Goal: Transaction & Acquisition: Purchase product/service

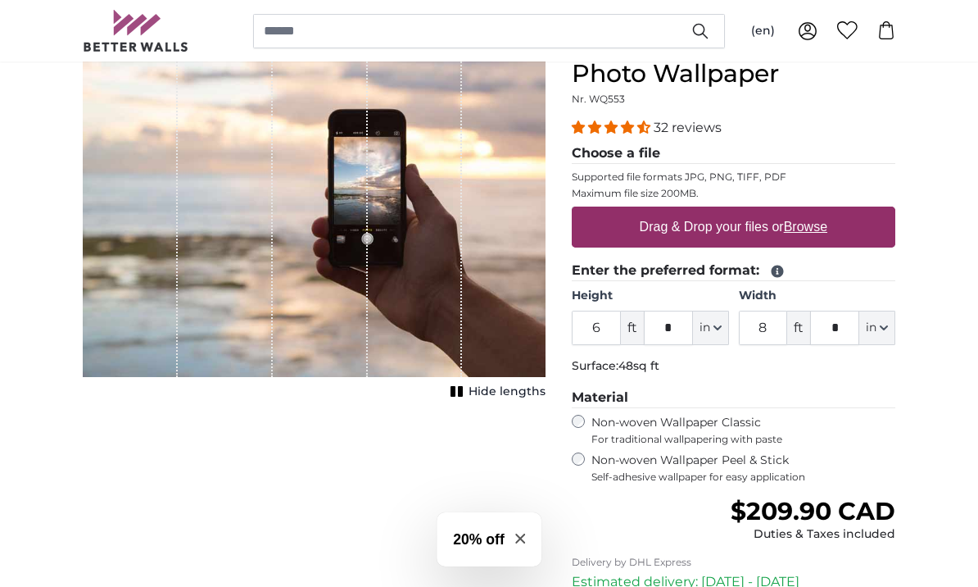
scroll to position [153, 0]
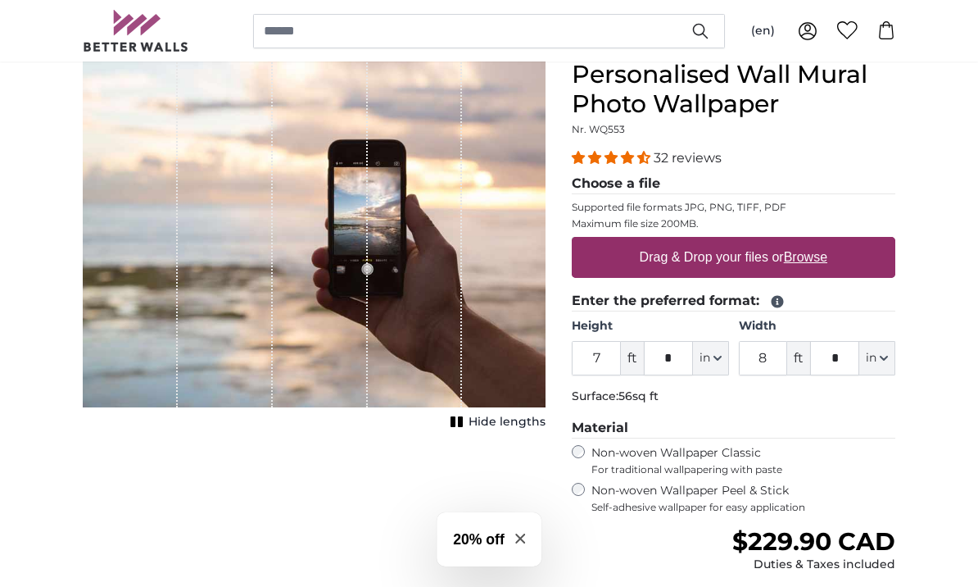
type input "7"
click at [775, 360] on input "8" at bounding box center [763, 358] width 49 height 34
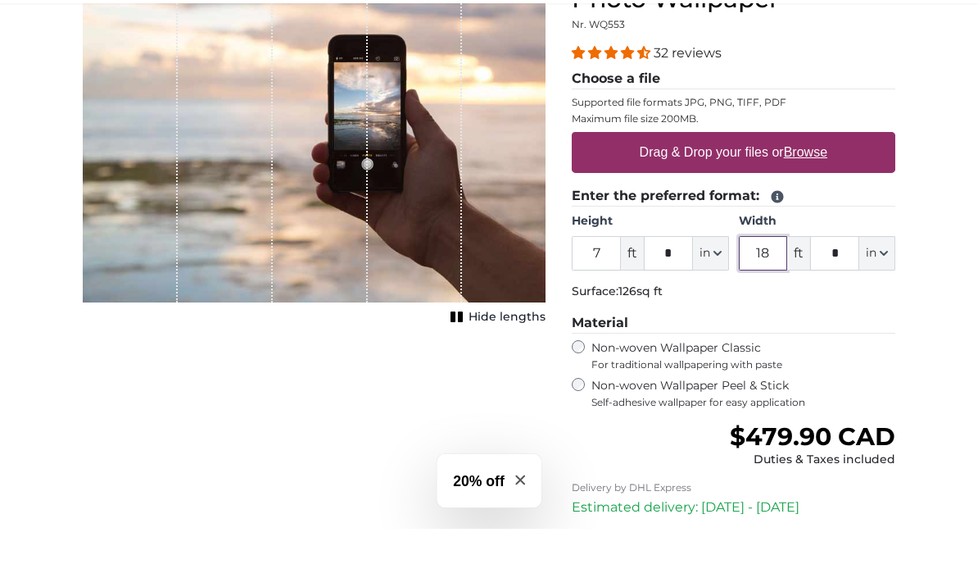
scroll to position [235, 0]
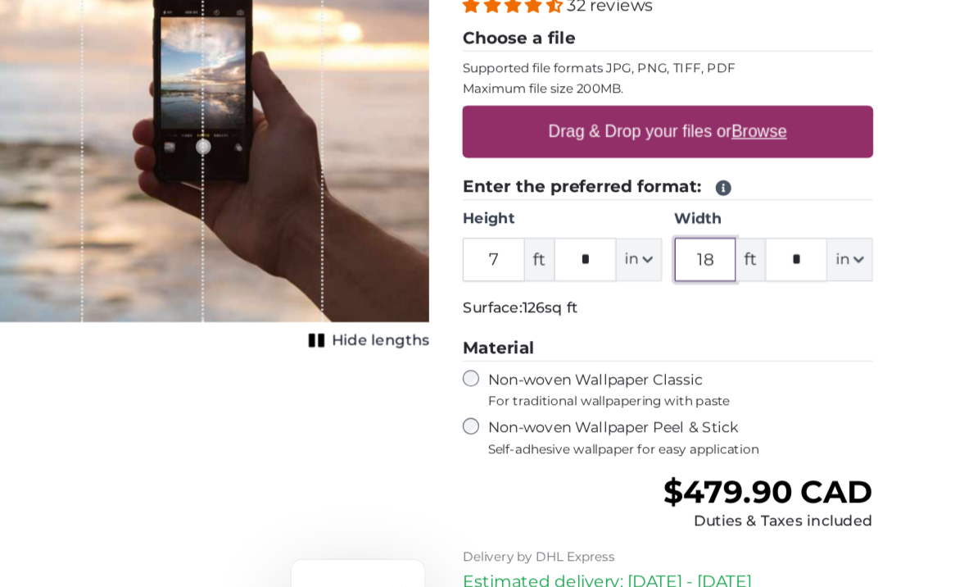
type input "18"
click at [592, 401] on label "Non-woven Wallpaper Peel & Stick Self-adhesive wallpaper for easy application" at bounding box center [744, 416] width 304 height 31
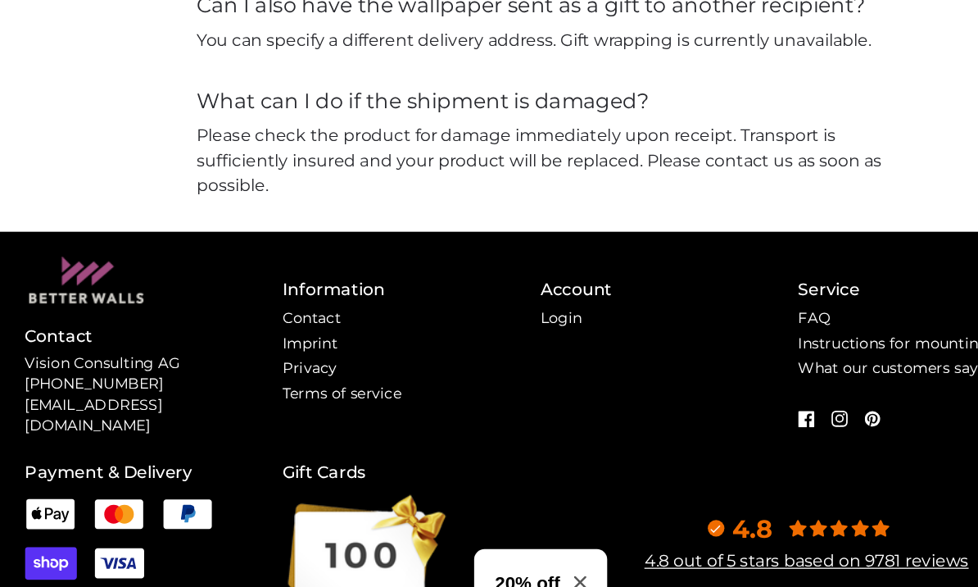
scroll to position [3970, 0]
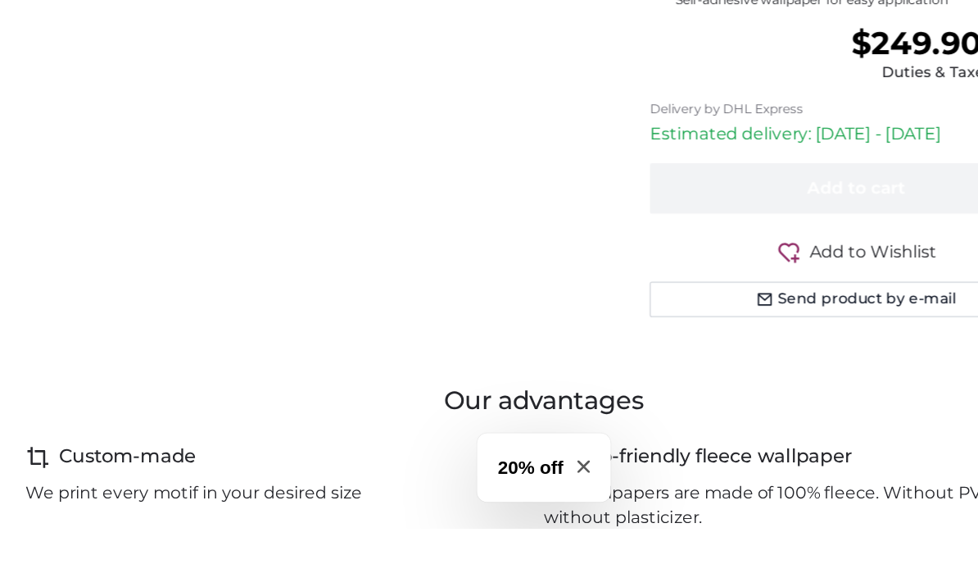
scroll to position [360, 0]
